Goal: Task Accomplishment & Management: Use online tool/utility

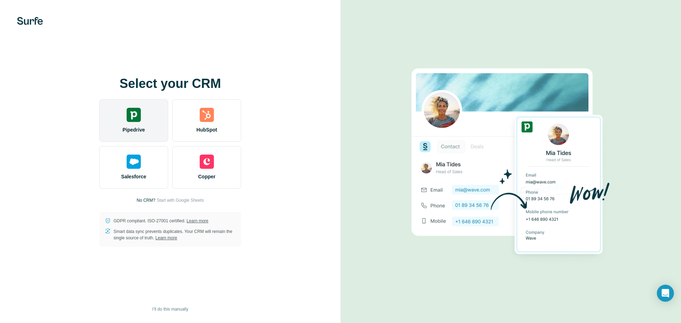
click at [117, 129] on div "Pipedrive" at bounding box center [133, 120] width 69 height 43
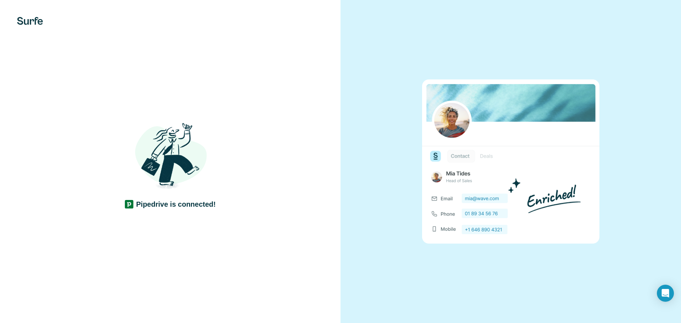
click at [350, 229] on div at bounding box center [510, 161] width 340 height 323
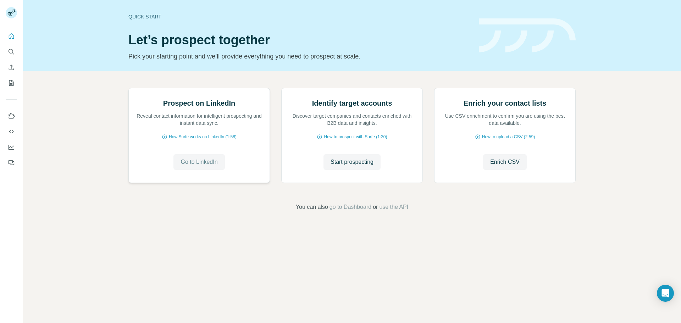
click at [210, 166] on span "Go to LinkedIn" at bounding box center [198, 162] width 37 height 9
